Goal: Navigation & Orientation: Find specific page/section

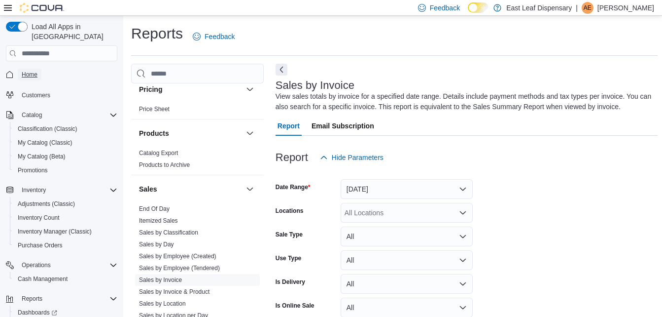
click at [34, 71] on span "Home" at bounding box center [30, 75] width 16 height 8
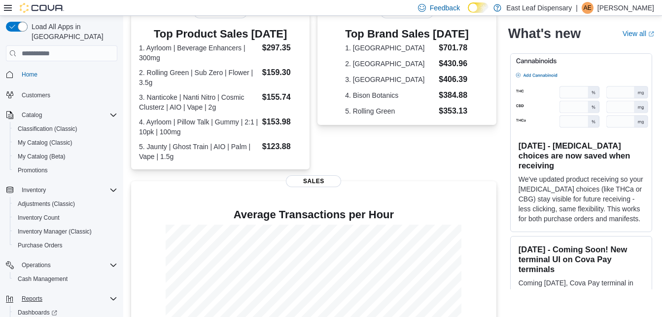
scroll to position [34, 0]
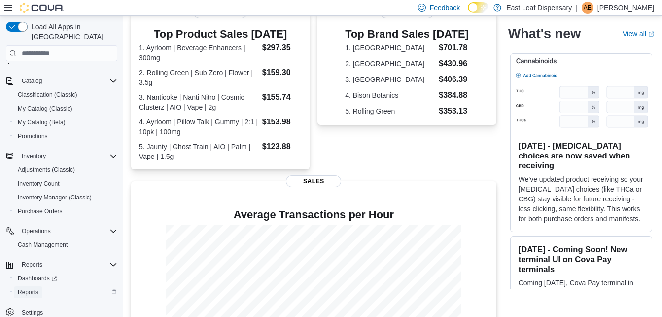
click at [30, 288] on span "Reports" at bounding box center [28, 292] width 21 height 8
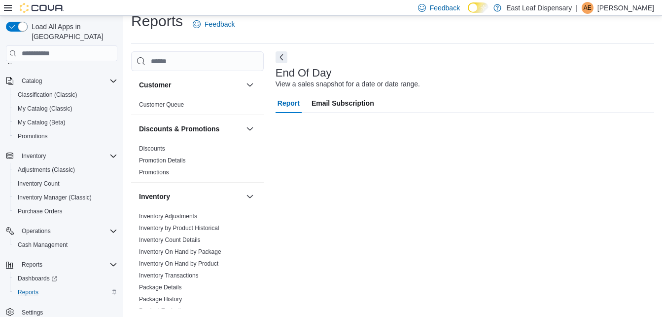
scroll to position [34, 0]
